Goal: Check status

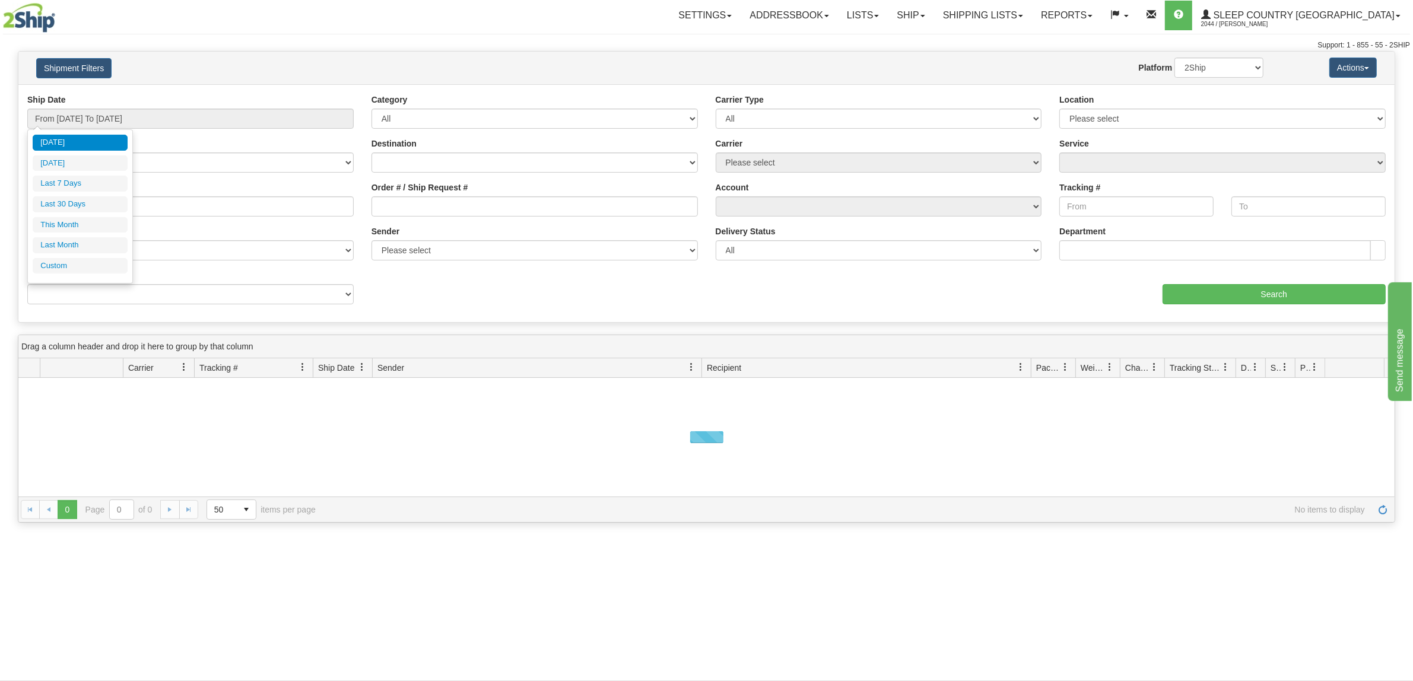
click at [107, 193] on ul "[DATE] [DATE] Last 7 Days Last 30 Days This Month Last Month Custom" at bounding box center [80, 204] width 95 height 139
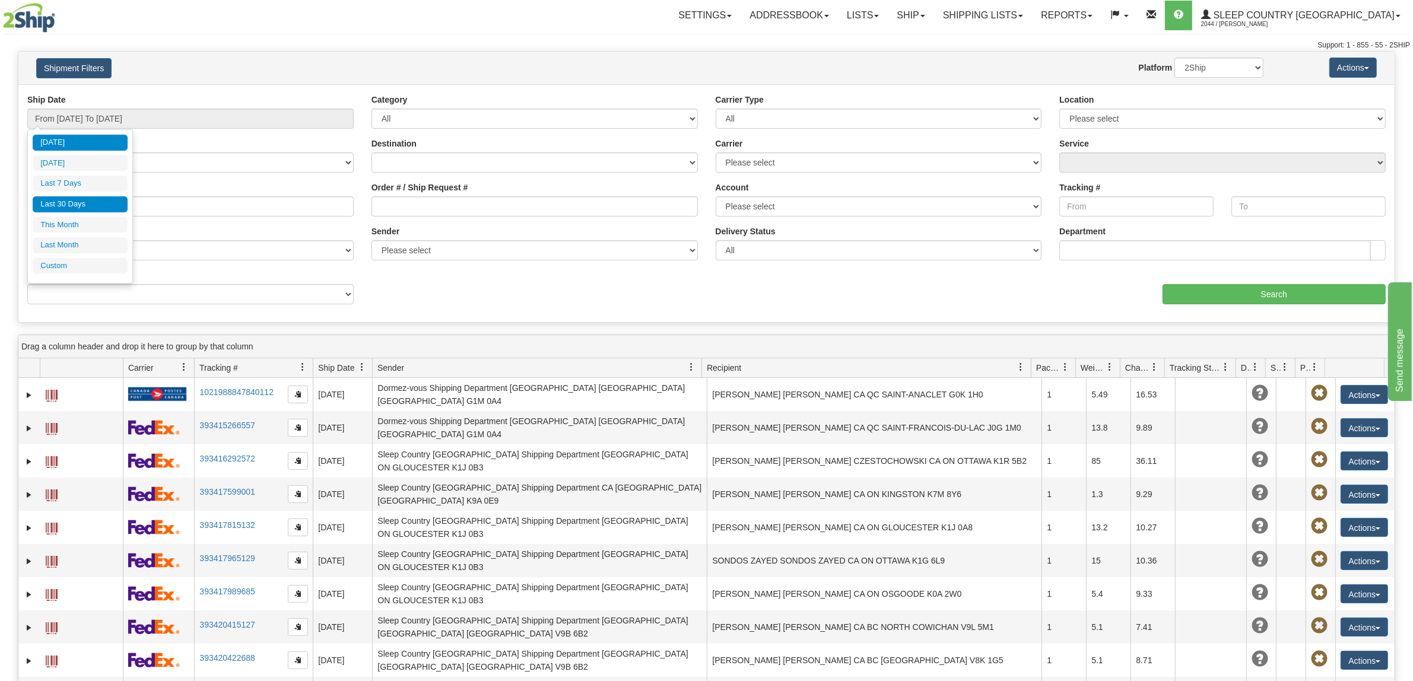
click at [106, 198] on li "Last 30 Days" at bounding box center [80, 204] width 95 height 16
type input "From [DATE] To [DATE]"
click at [132, 196] on input "Reference / PO" at bounding box center [190, 206] width 326 height 20
paste input "9000I097039"
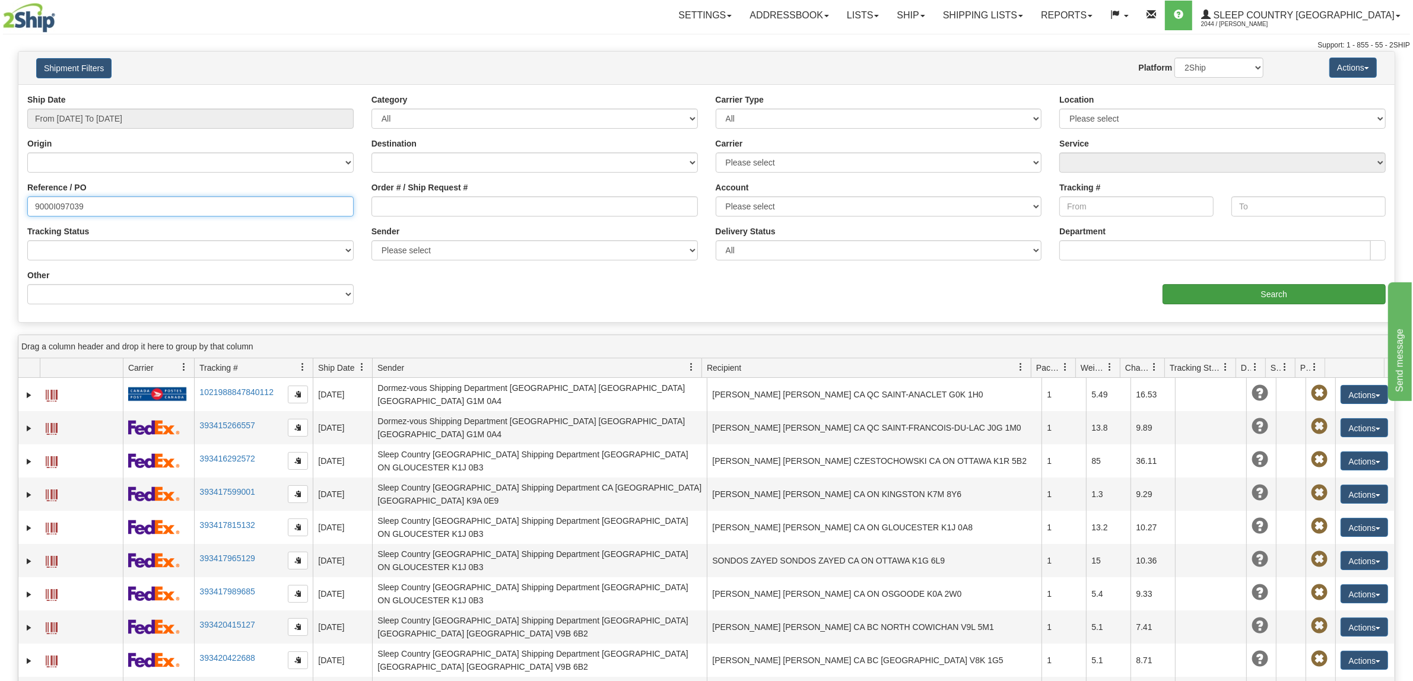
type input "9000I097039"
click at [1186, 296] on input "Search" at bounding box center [1274, 294] width 224 height 20
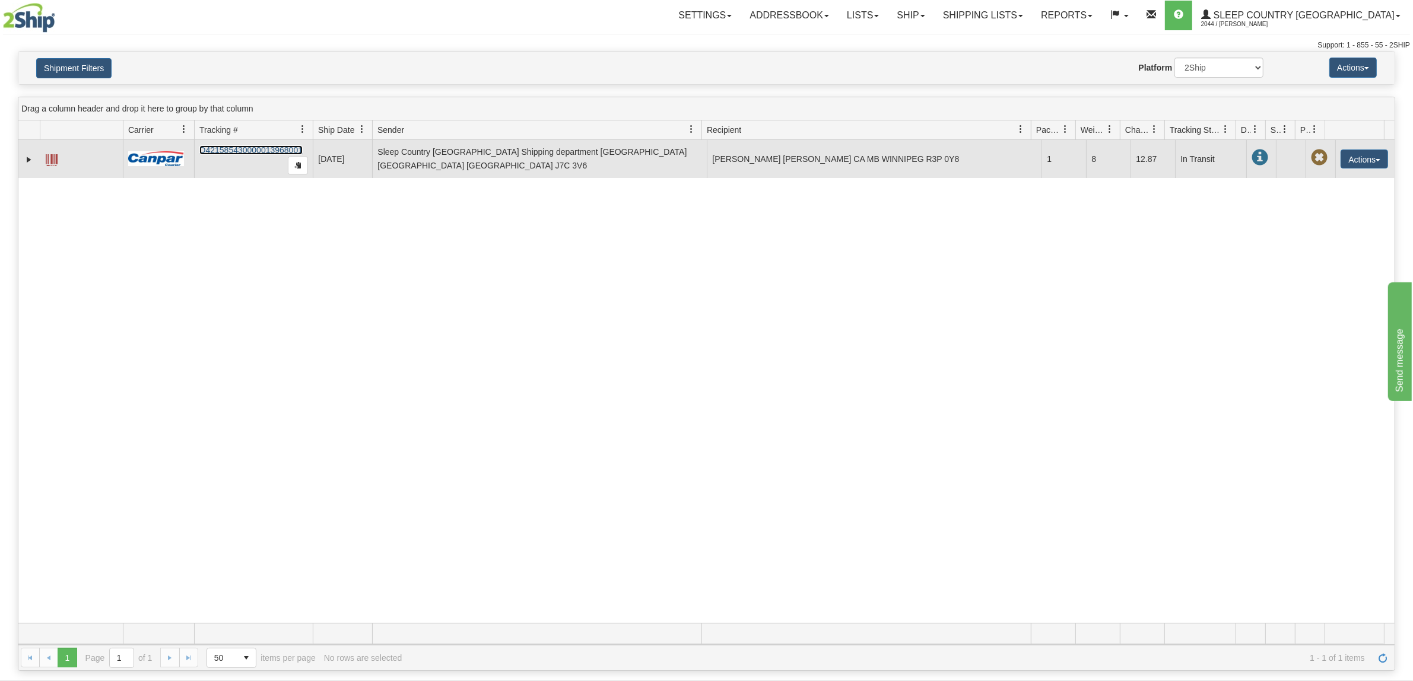
click at [274, 147] on link "D421585430000013968001" at bounding box center [250, 149] width 103 height 9
